Goal: Browse casually

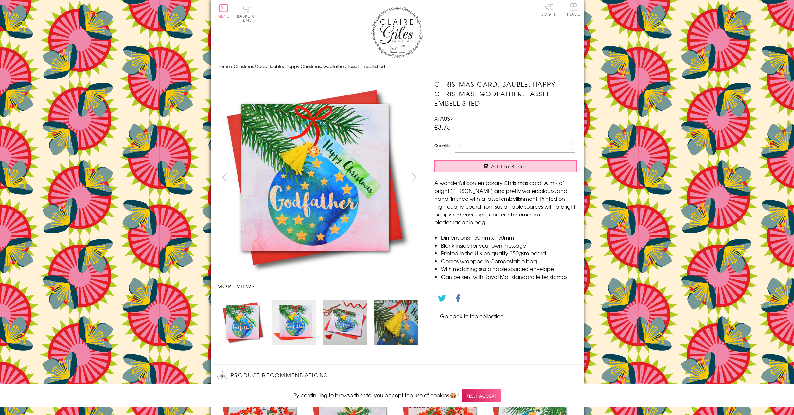
scroll to position [260, 0]
